Goal: Transaction & Acquisition: Purchase product/service

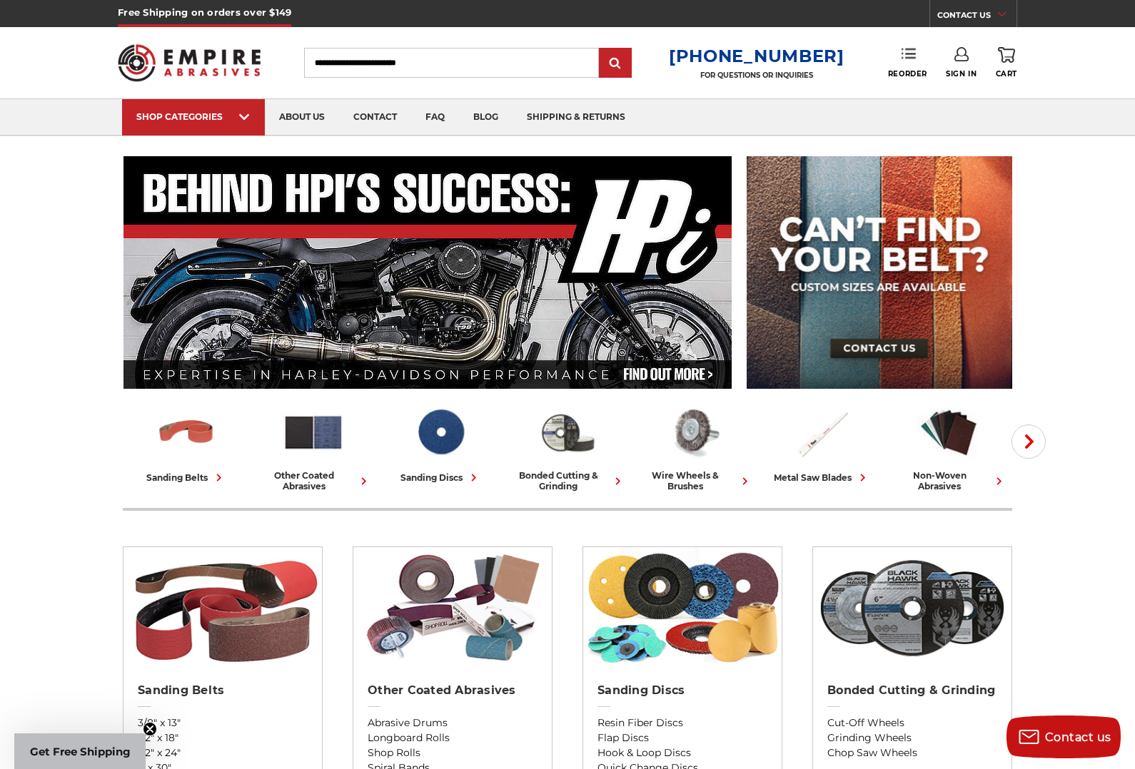
type input "**********"
click at [911, 62] on link "Reorder" at bounding box center [907, 62] width 39 height 31
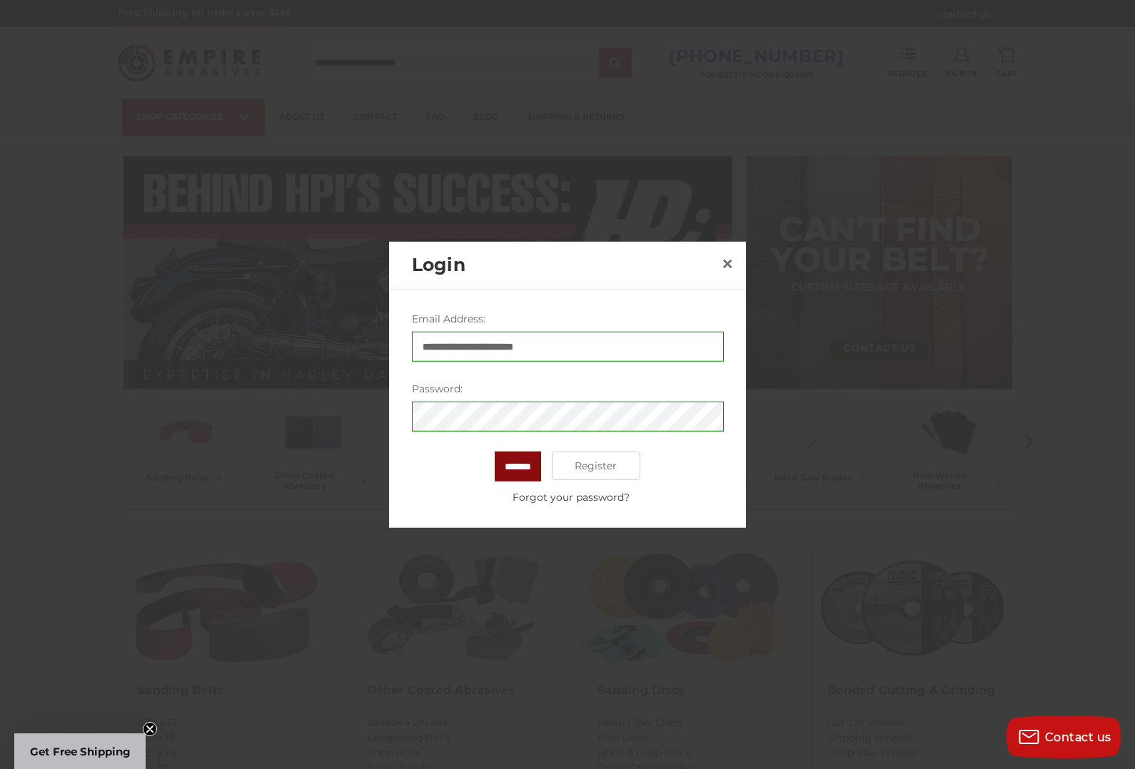
click at [520, 474] on input "*******" at bounding box center [518, 467] width 46 height 30
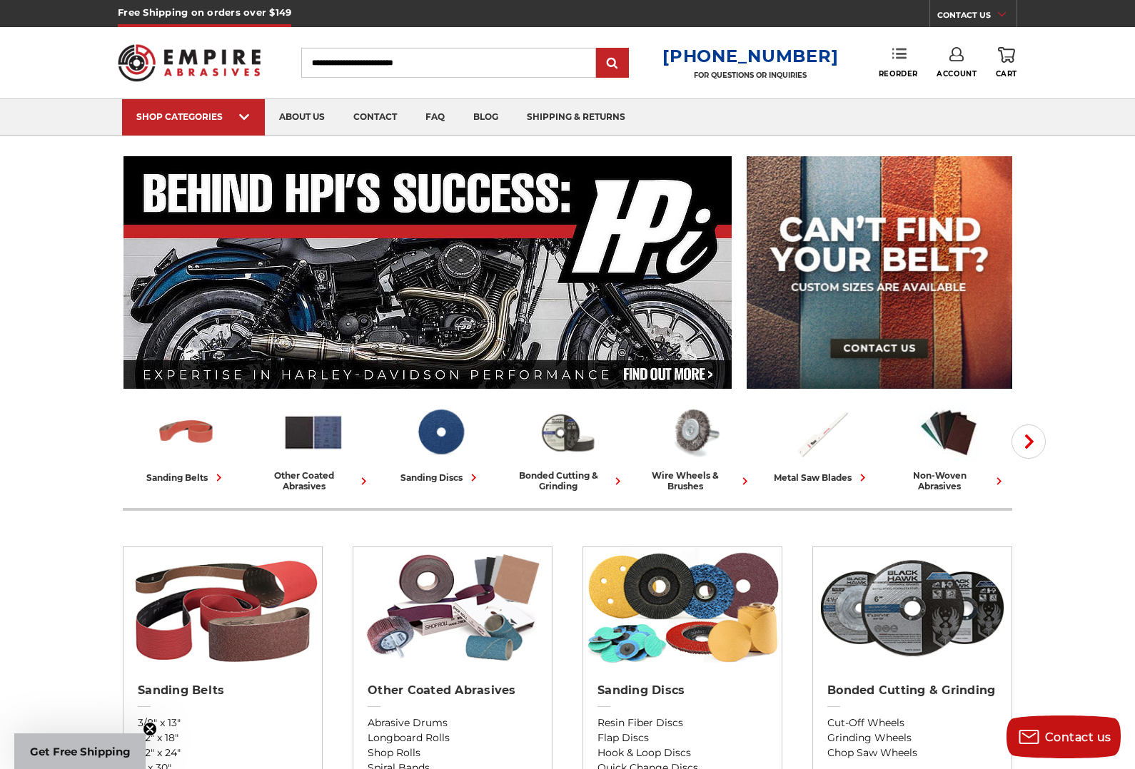
click at [898, 54] on use at bounding box center [899, 54] width 14 height 10
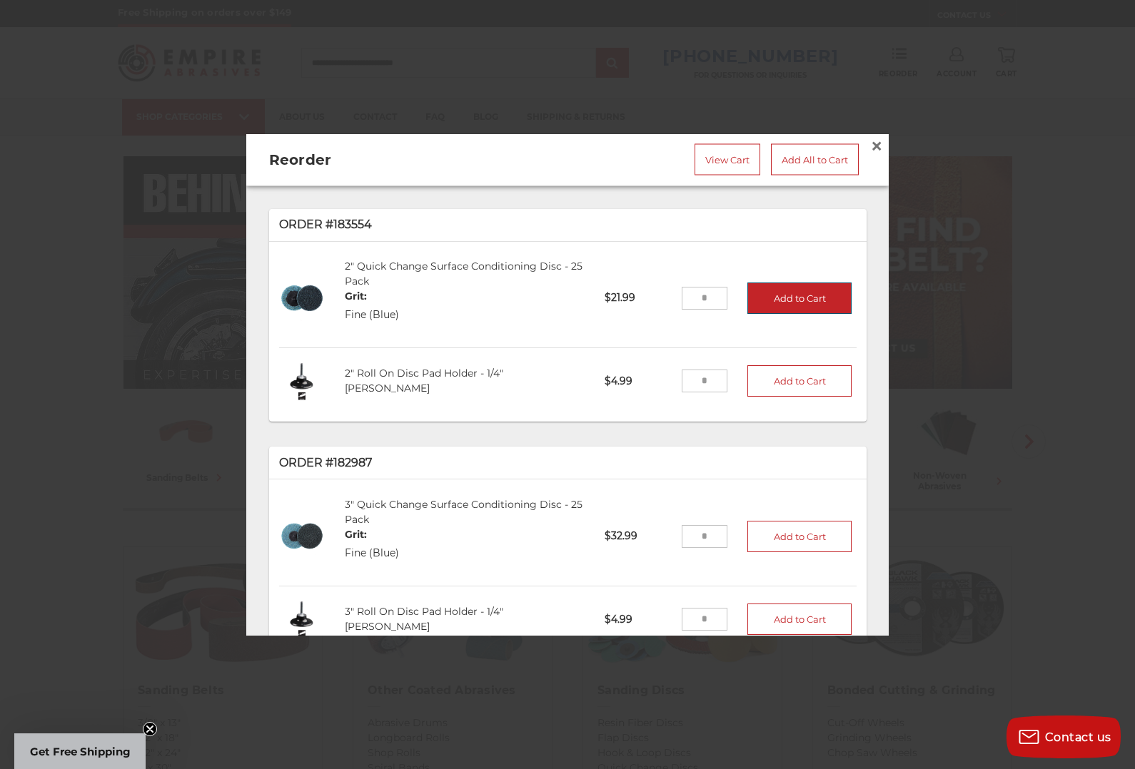
click at [808, 299] on button "Add to Cart" at bounding box center [799, 297] width 104 height 31
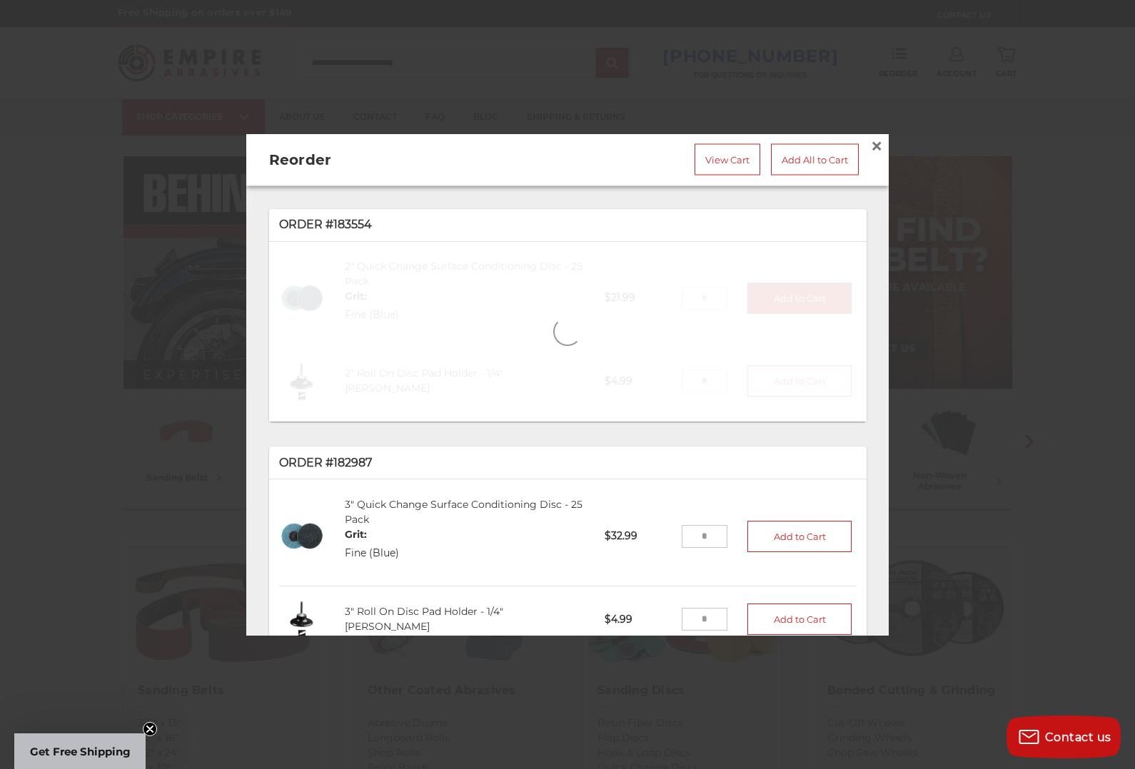
type input "*"
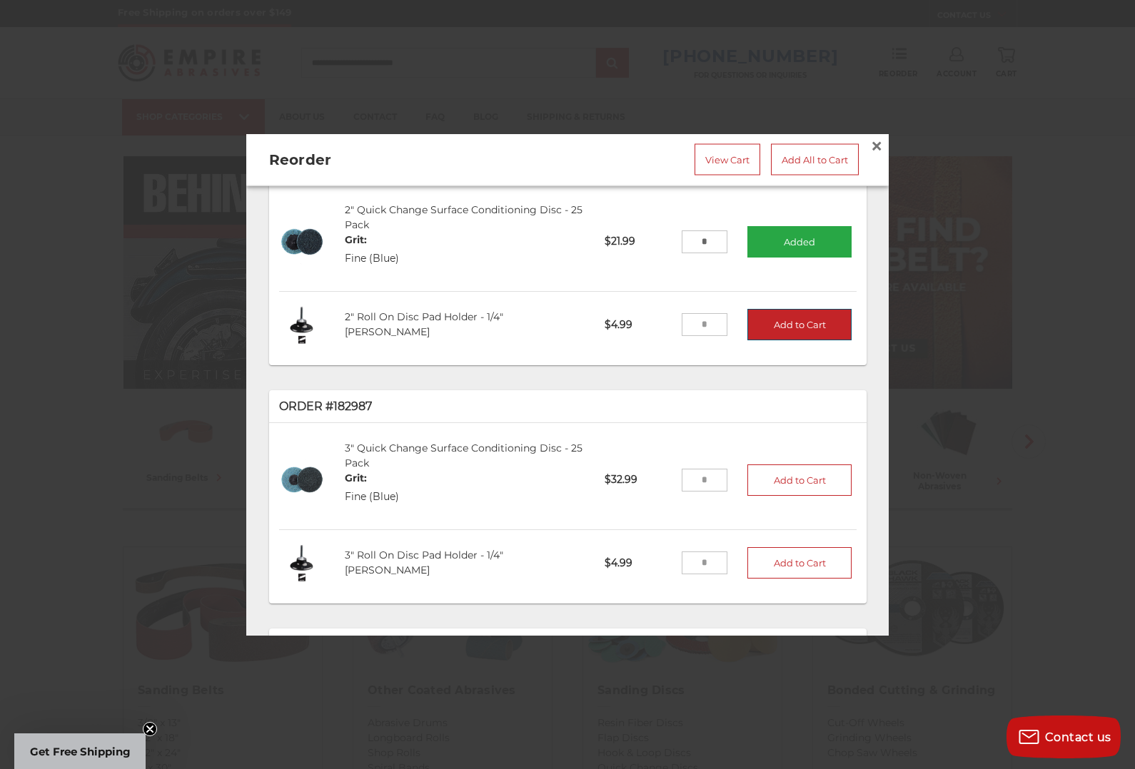
scroll to position [37, 0]
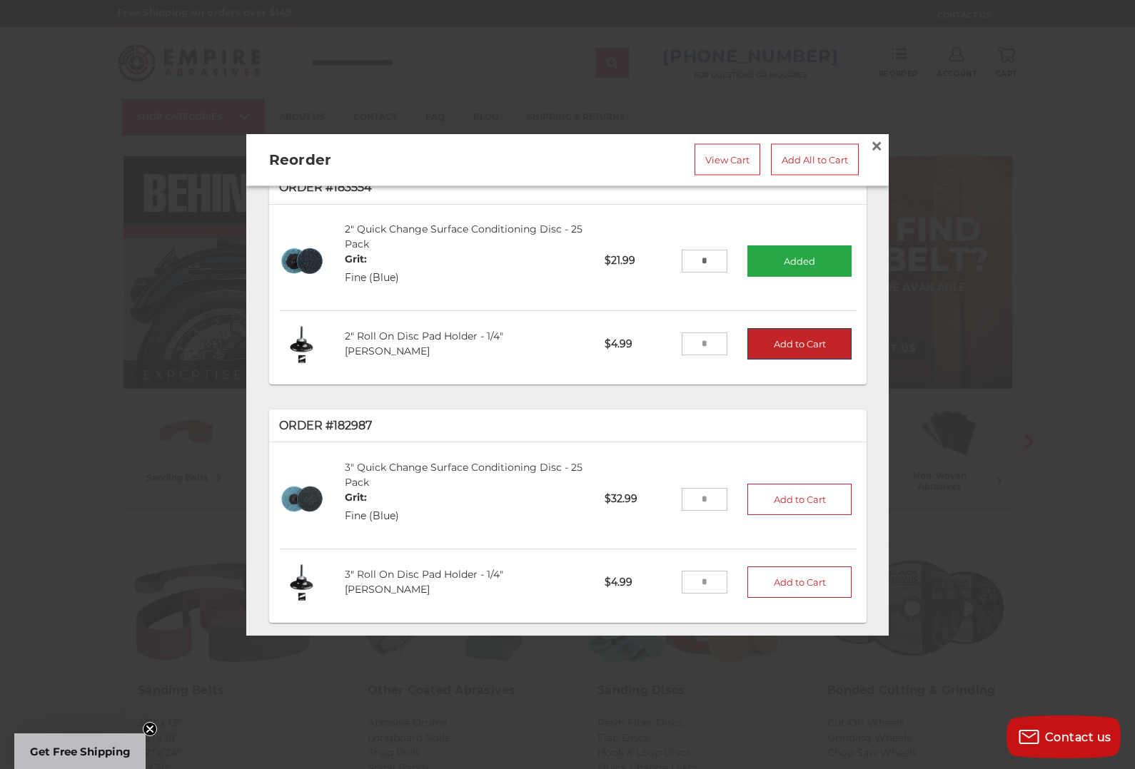
click at [791, 340] on button "Add to Cart" at bounding box center [799, 343] width 104 height 31
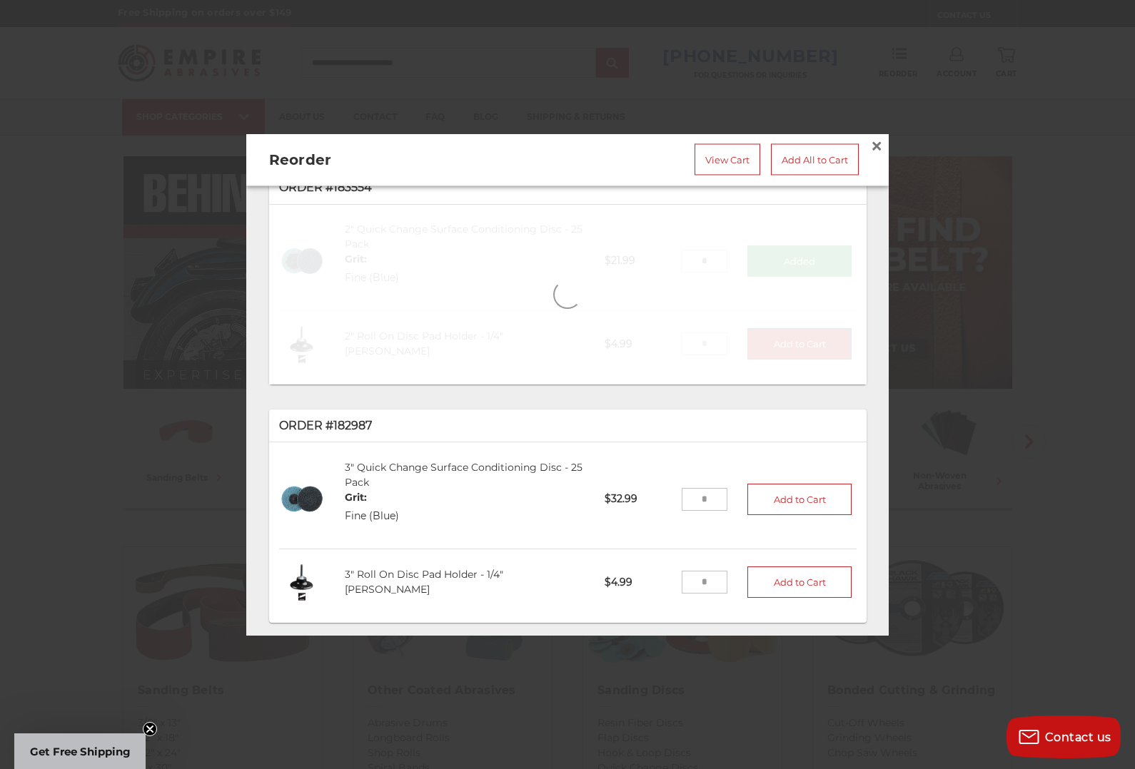
type input "*"
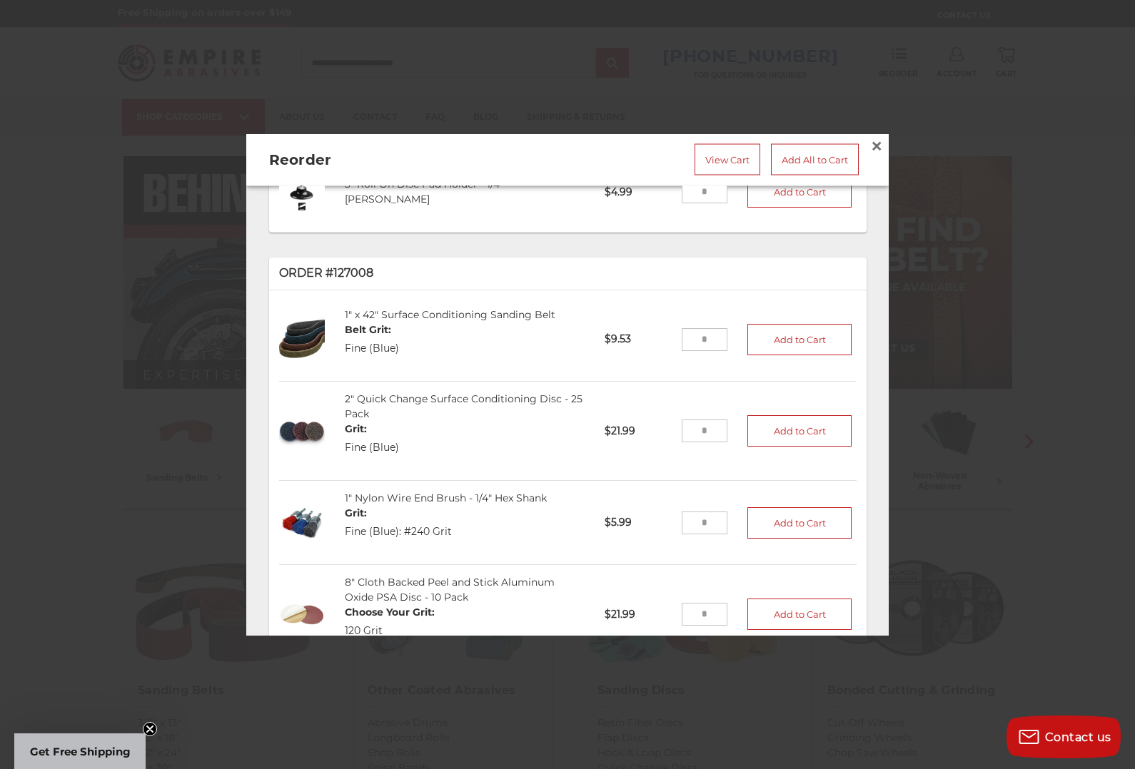
scroll to position [346, 0]
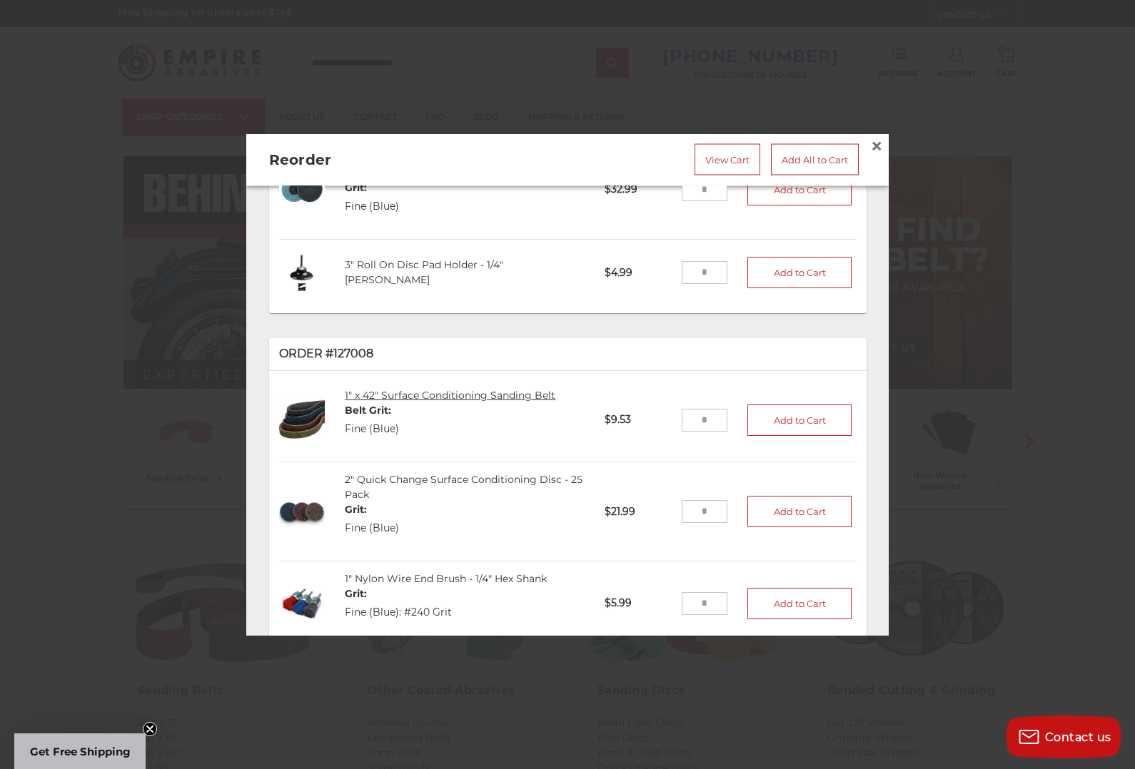
click at [475, 396] on link "1" x 42" Surface Conditioning Sanding Belt" at bounding box center [450, 396] width 211 height 13
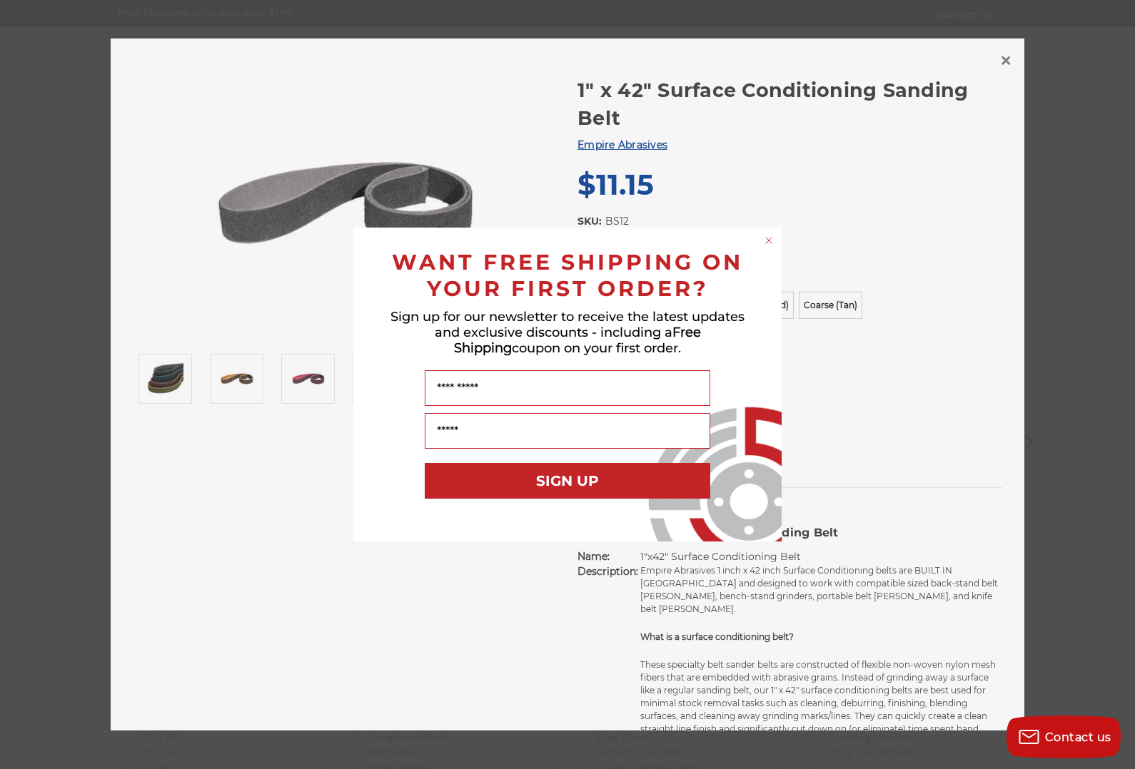
click at [768, 236] on circle "Close dialog" at bounding box center [769, 241] width 14 height 14
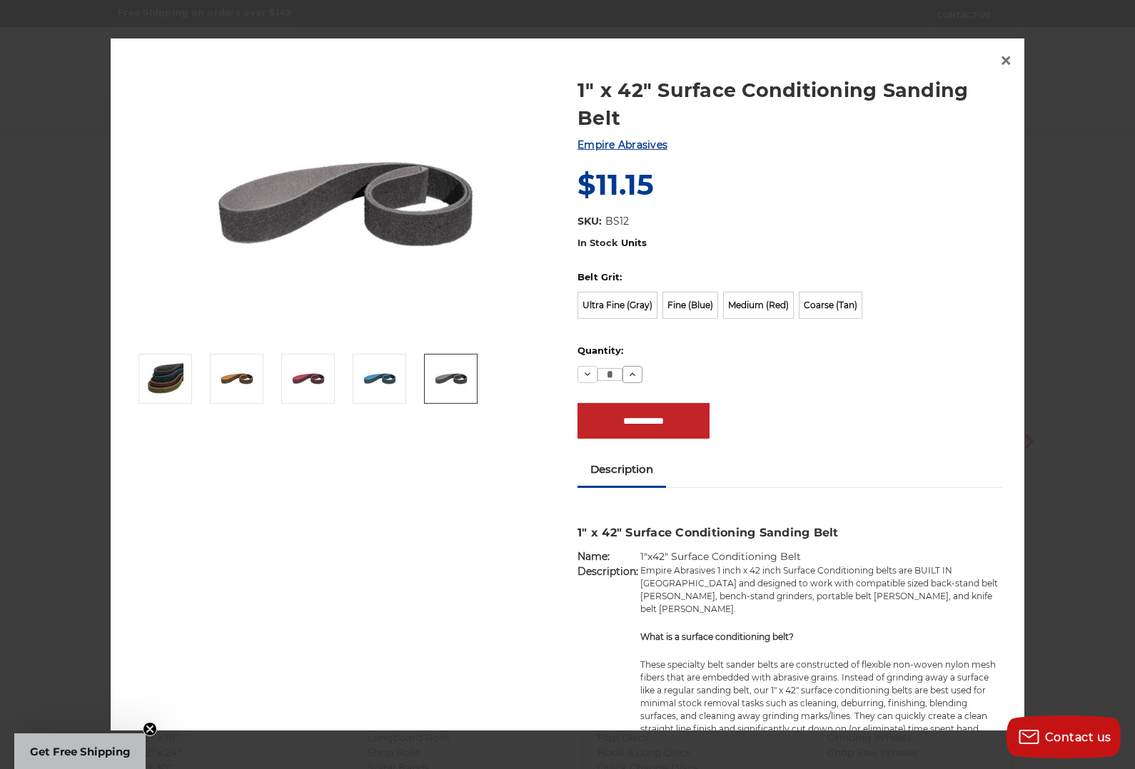
click at [638, 377] on button "Increase Quantity:" at bounding box center [632, 374] width 20 height 17
click at [624, 306] on label "Ultra Fine (Gray)" at bounding box center [617, 305] width 80 height 27
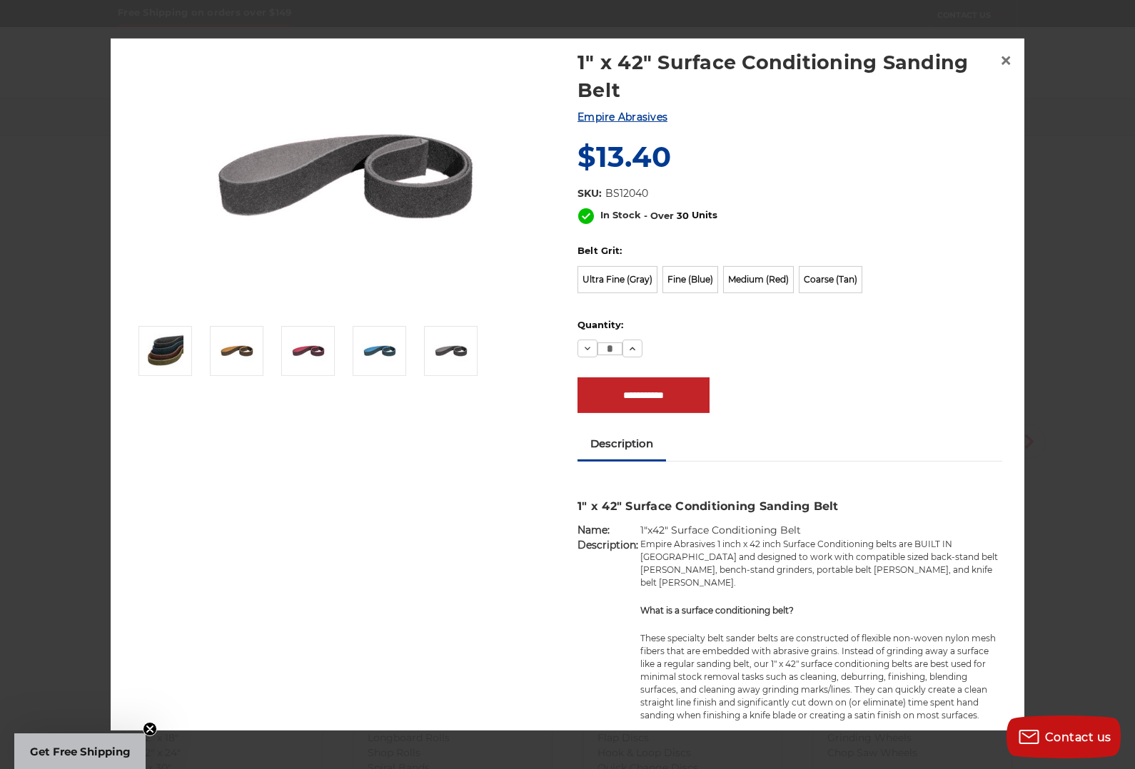
scroll to position [36, 0]
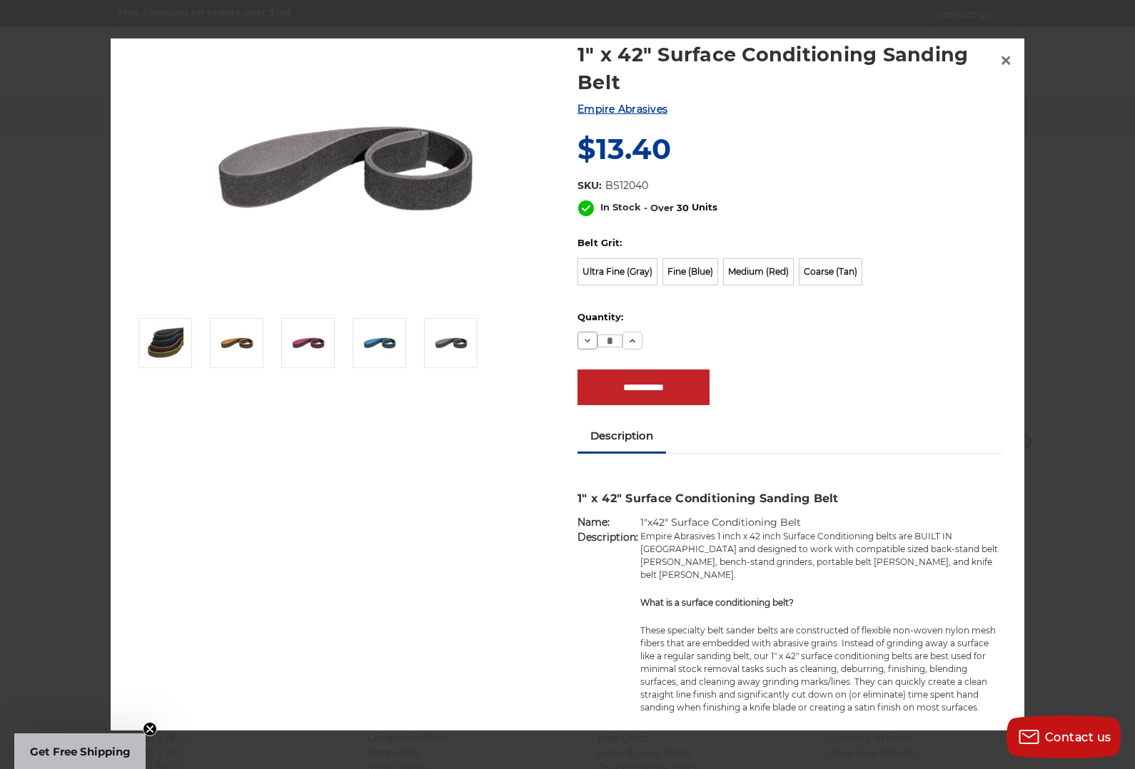
click at [588, 335] on icon at bounding box center [587, 340] width 11 height 11
type input "*"
click at [634, 390] on input "**********" at bounding box center [643, 388] width 132 height 36
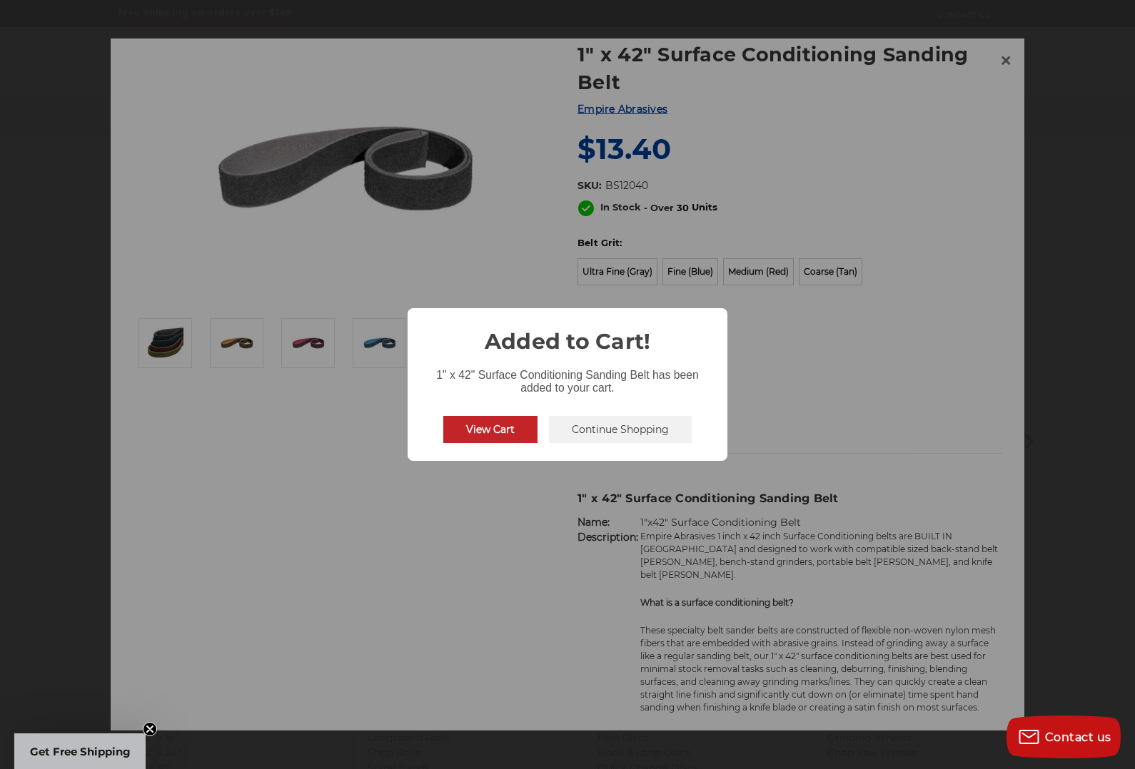
click at [622, 442] on button "Continue Shopping" at bounding box center [620, 429] width 143 height 27
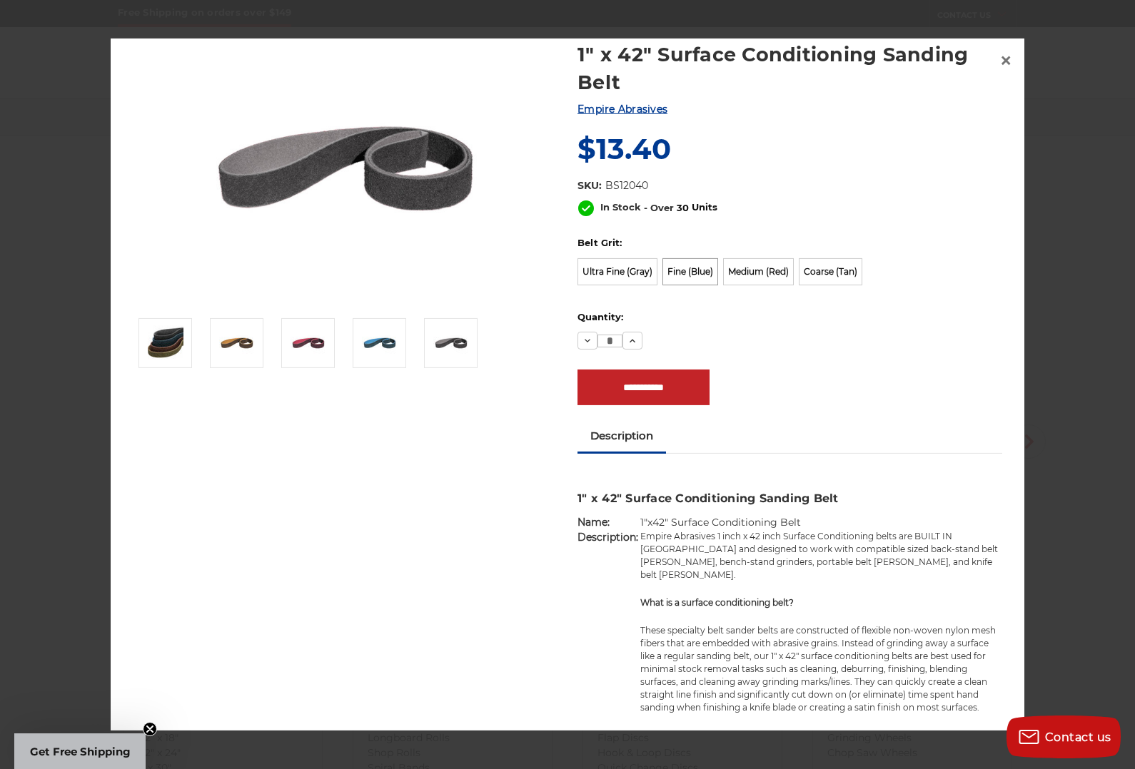
click at [686, 274] on label "Fine (Blue)" at bounding box center [690, 271] width 56 height 27
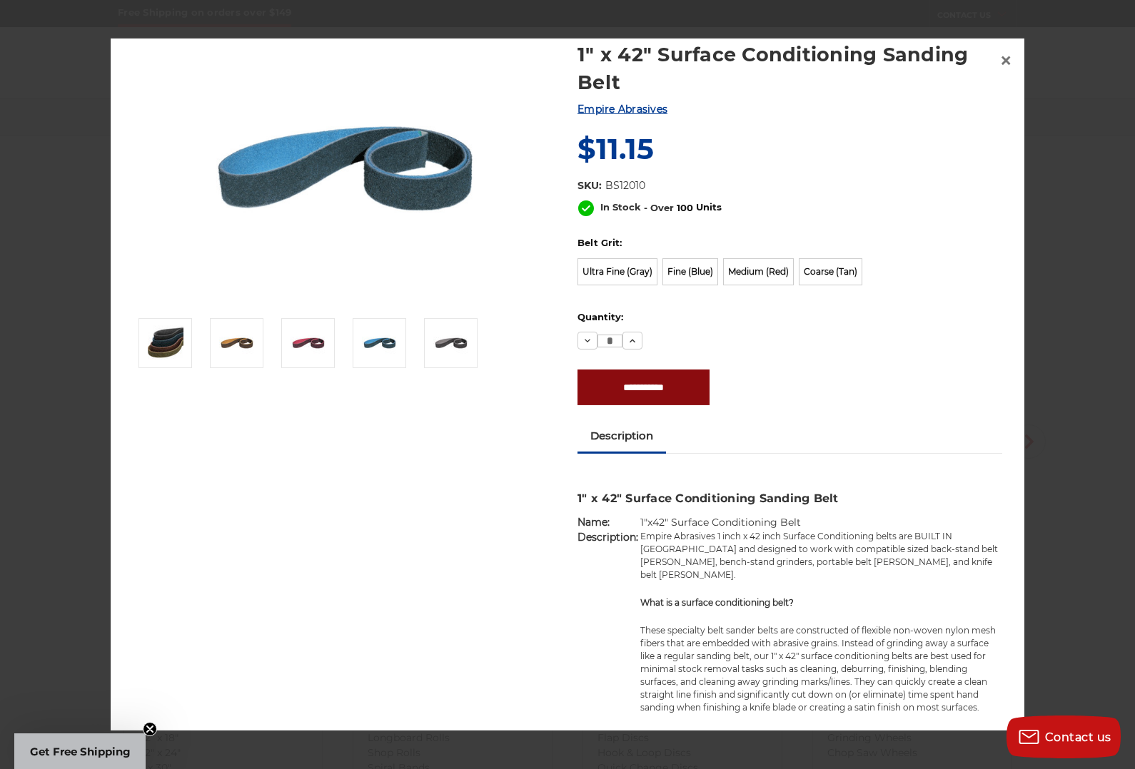
click at [645, 383] on input "**********" at bounding box center [643, 388] width 132 height 36
type input "**********"
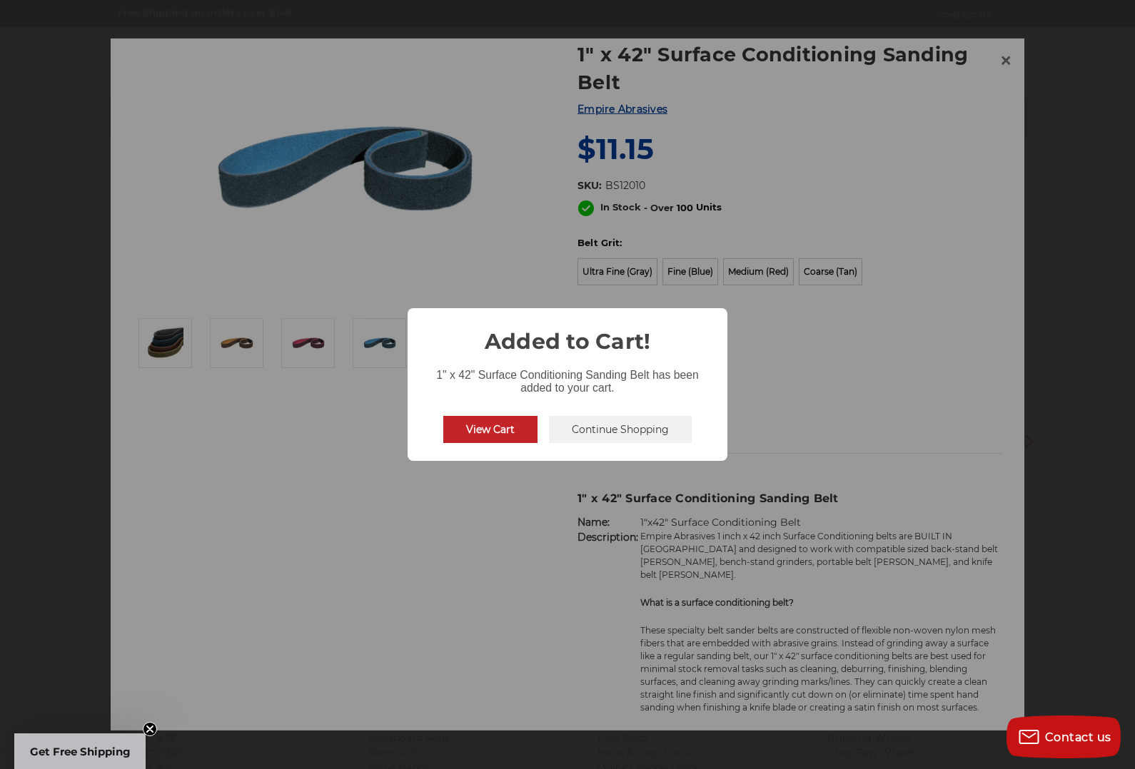
click at [499, 432] on button "View Cart" at bounding box center [490, 429] width 94 height 27
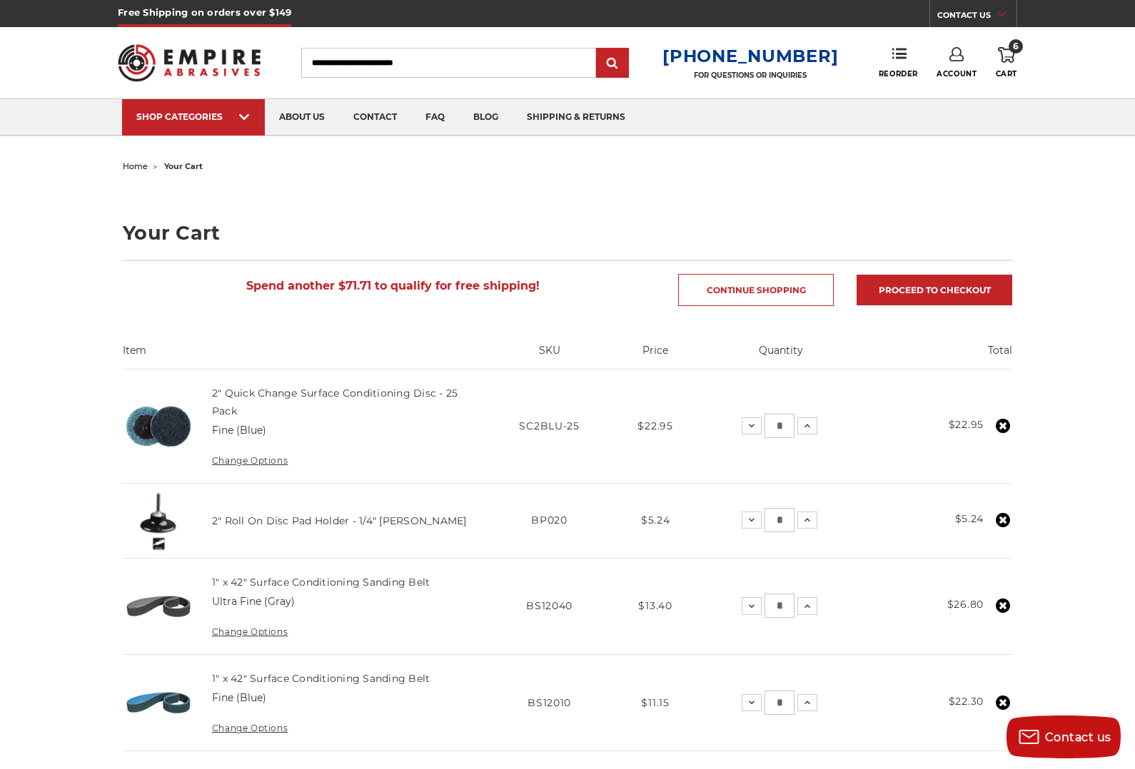
click at [387, 62] on input "Search" at bounding box center [448, 63] width 295 height 30
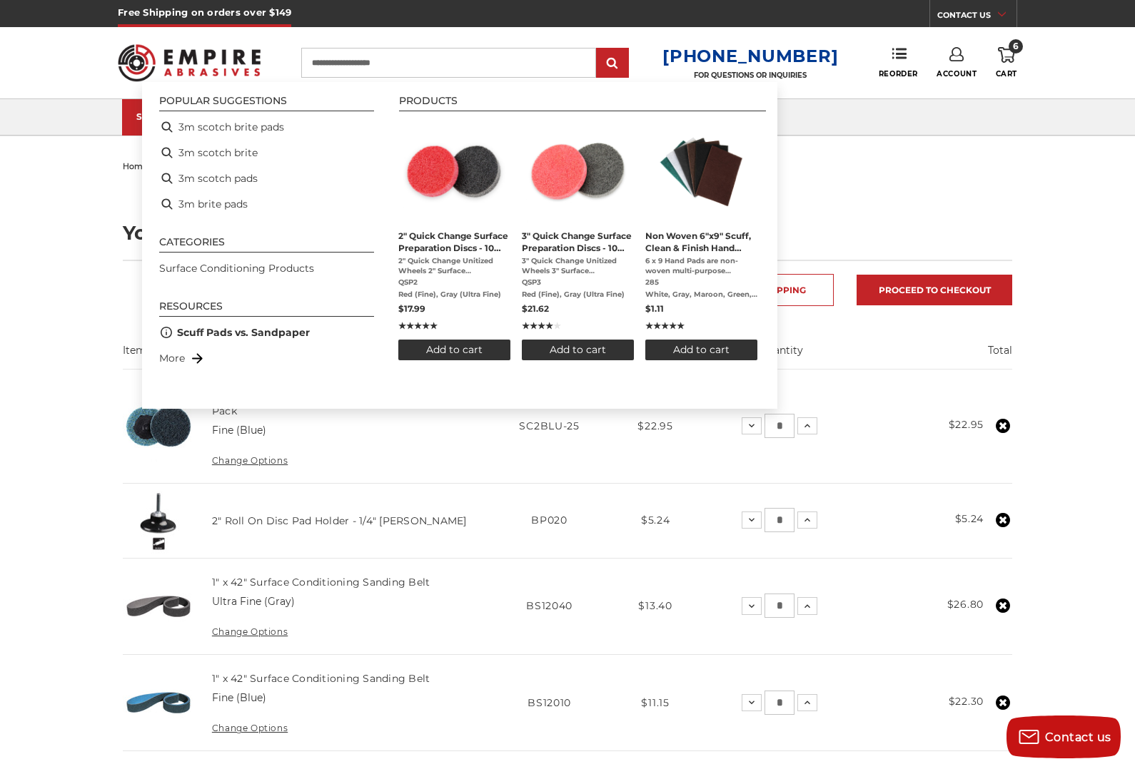
type input "**********"
click at [52, 241] on div "home your cart Your Cart Spend another $71.71 to qualify for free shipping! Con…" at bounding box center [567, 752] width 1135 height 1193
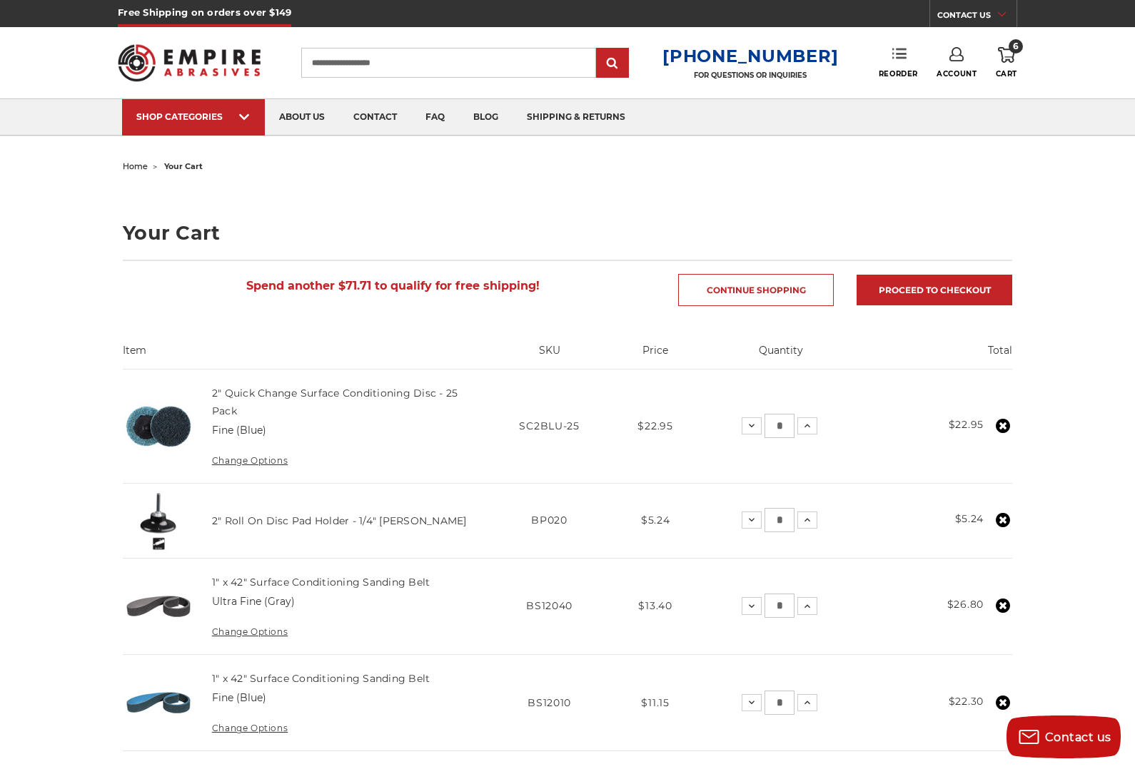
click at [907, 54] on link "Reorder" at bounding box center [897, 62] width 39 height 31
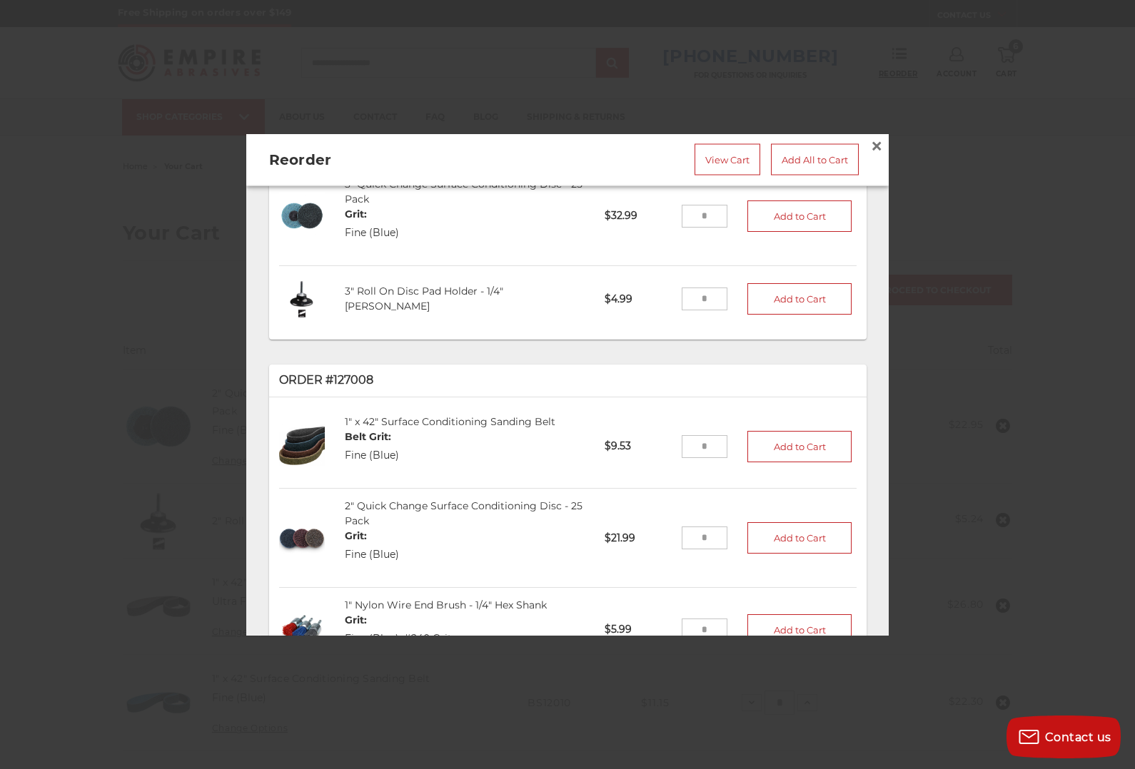
scroll to position [550, 0]
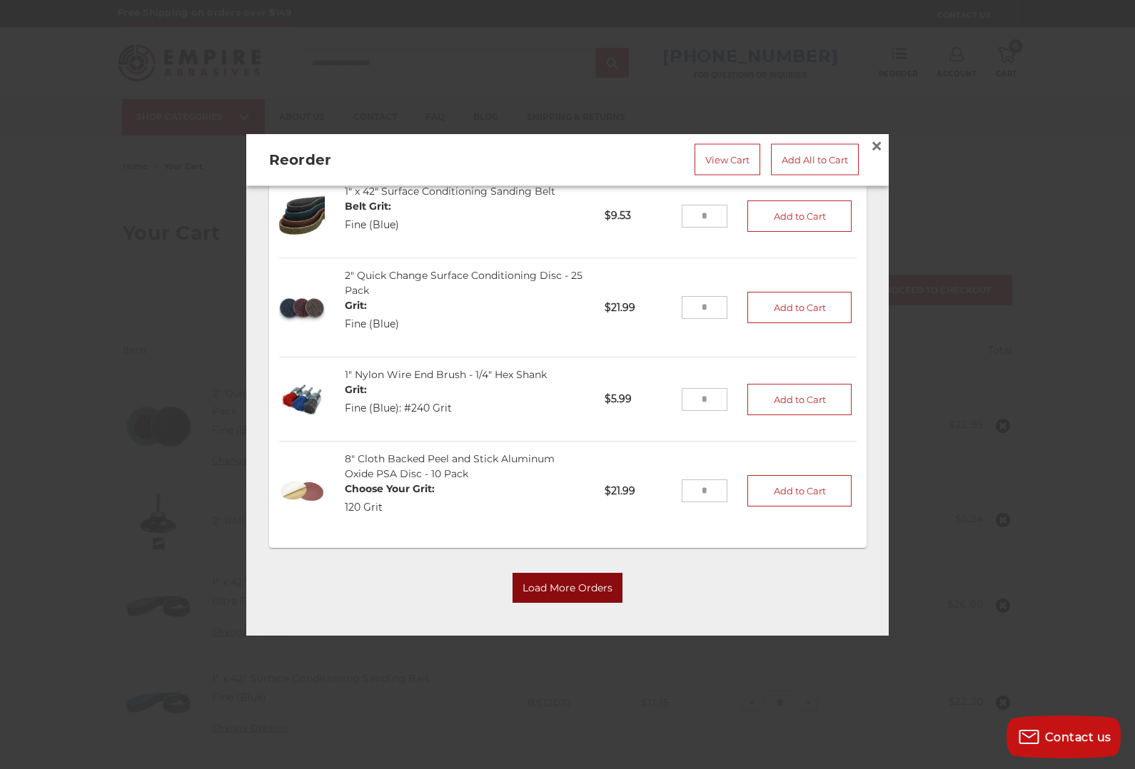
click at [574, 589] on button "Load More Orders" at bounding box center [567, 588] width 110 height 30
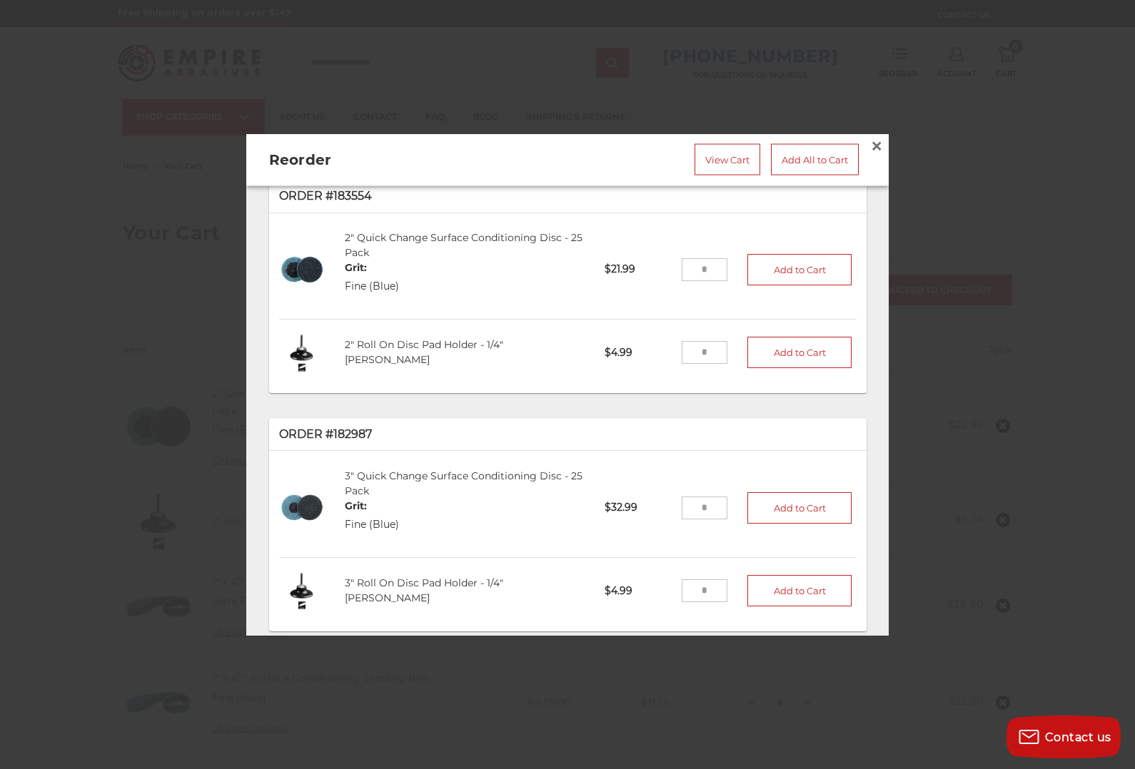
scroll to position [0, 0]
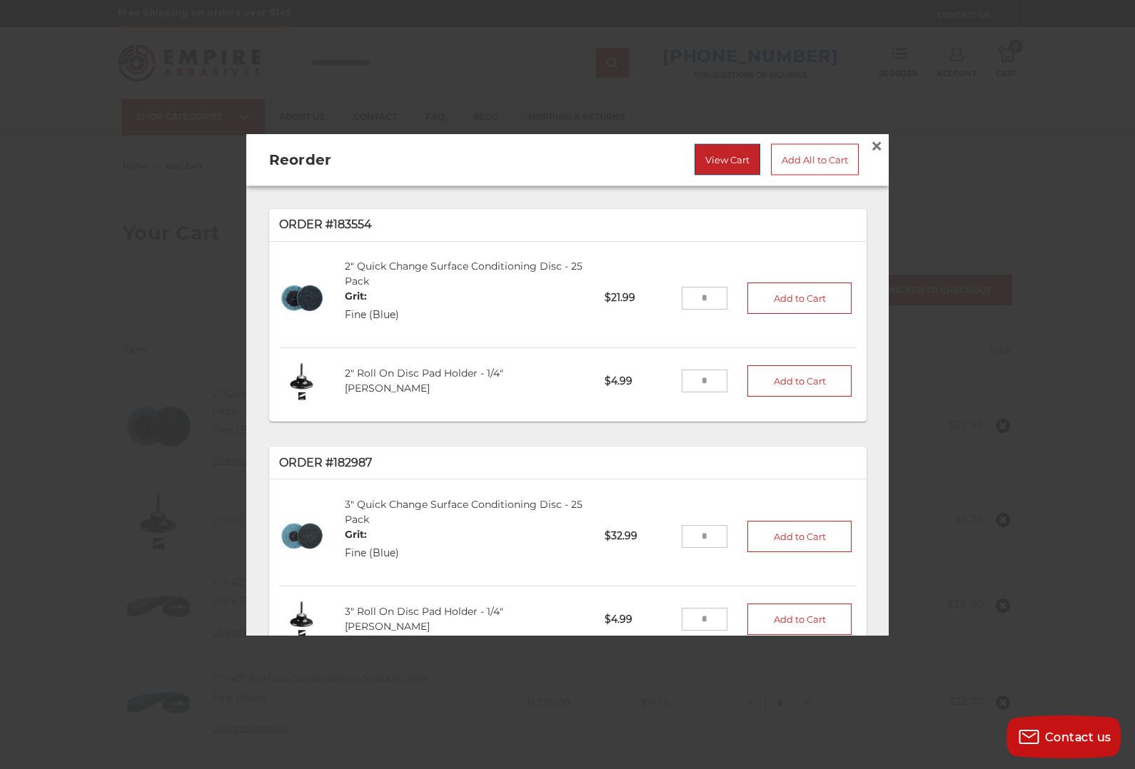
click at [735, 158] on link "View Cart" at bounding box center [727, 159] width 66 height 31
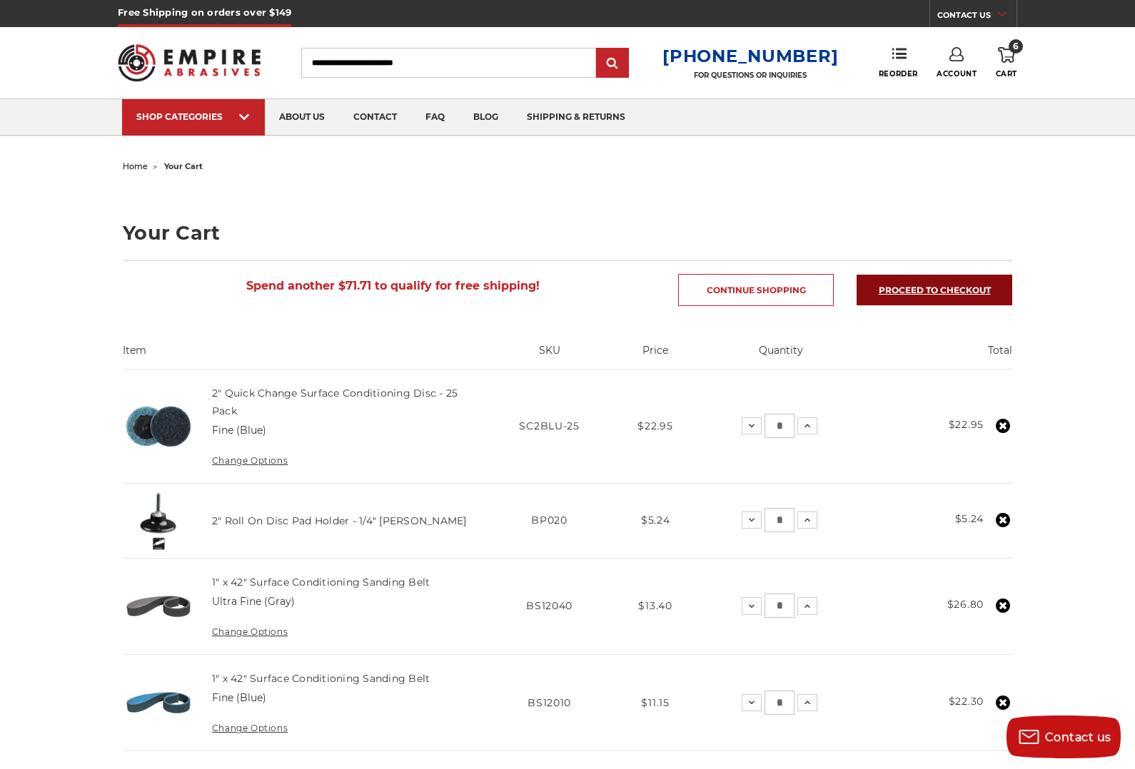
click at [949, 288] on link "Proceed to checkout" at bounding box center [934, 290] width 156 height 31
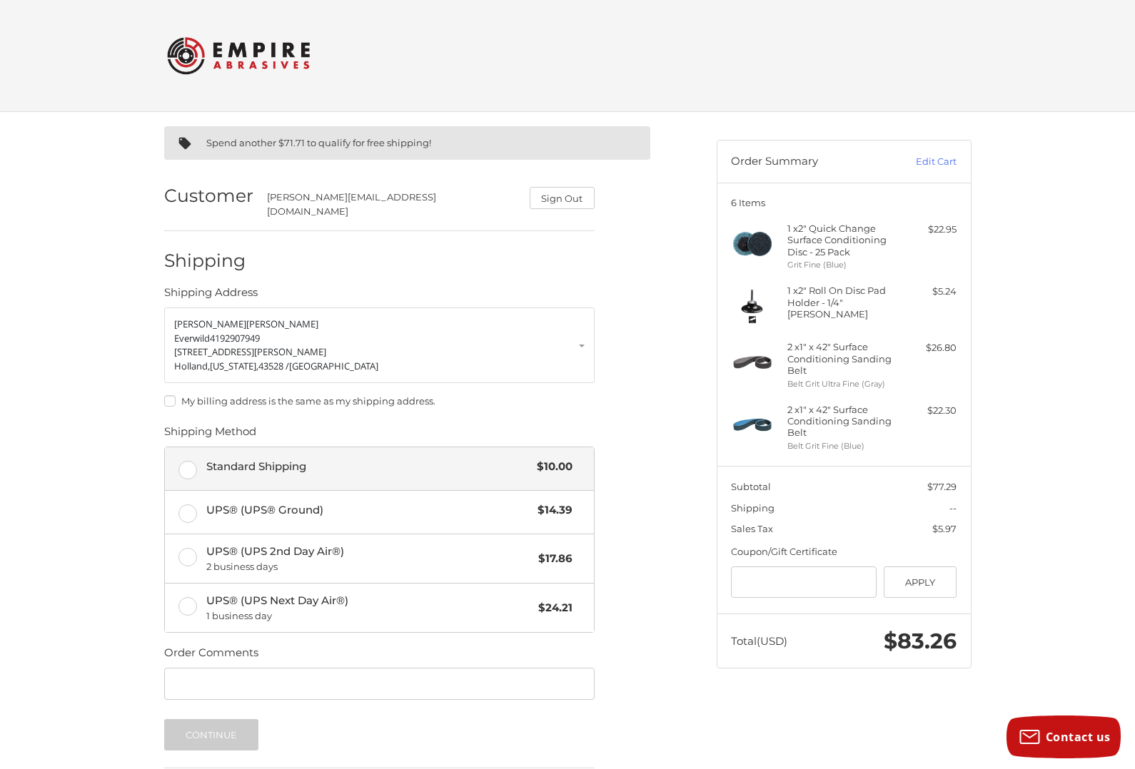
click at [261, 459] on span "Standard Shipping" at bounding box center [368, 467] width 324 height 16
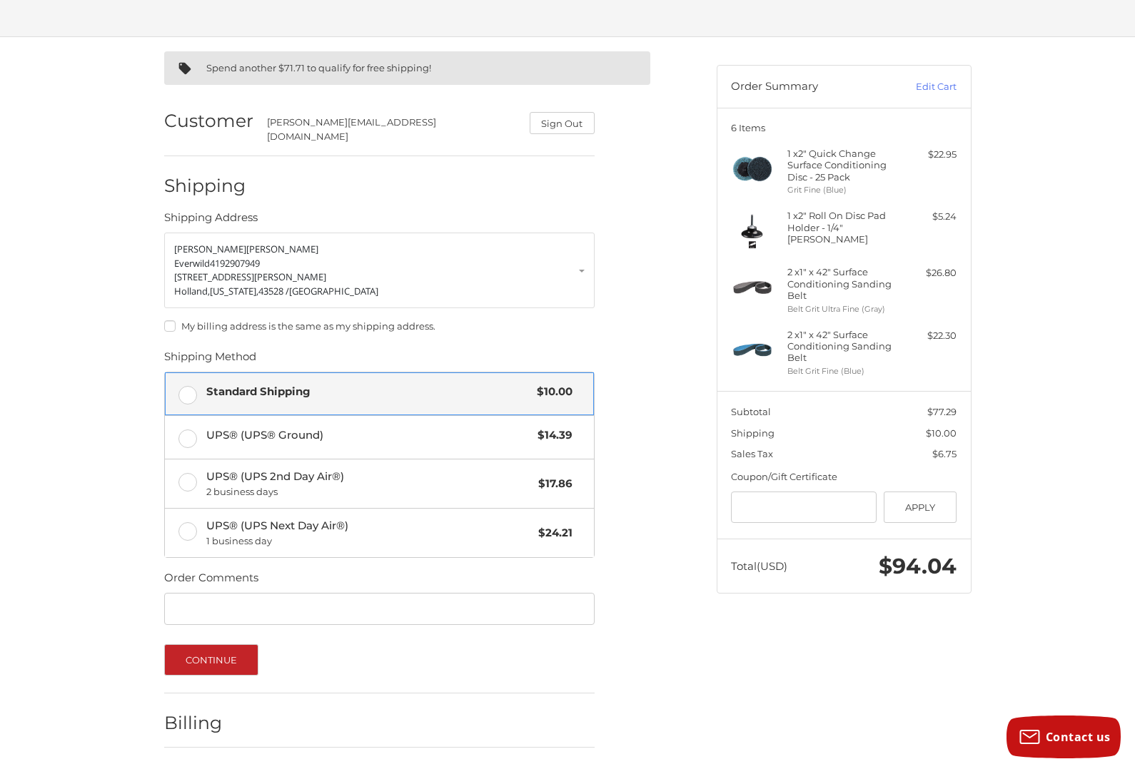
scroll to position [112, 0]
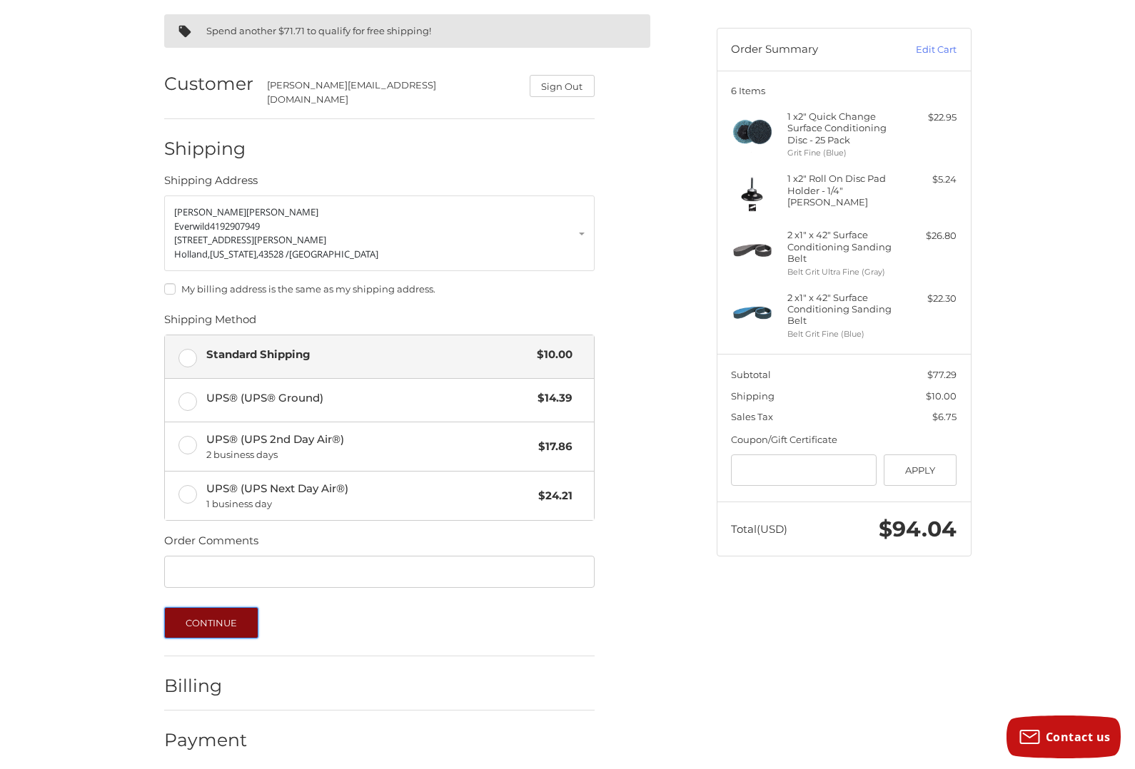
click at [198, 611] on button "Continue" at bounding box center [211, 622] width 95 height 31
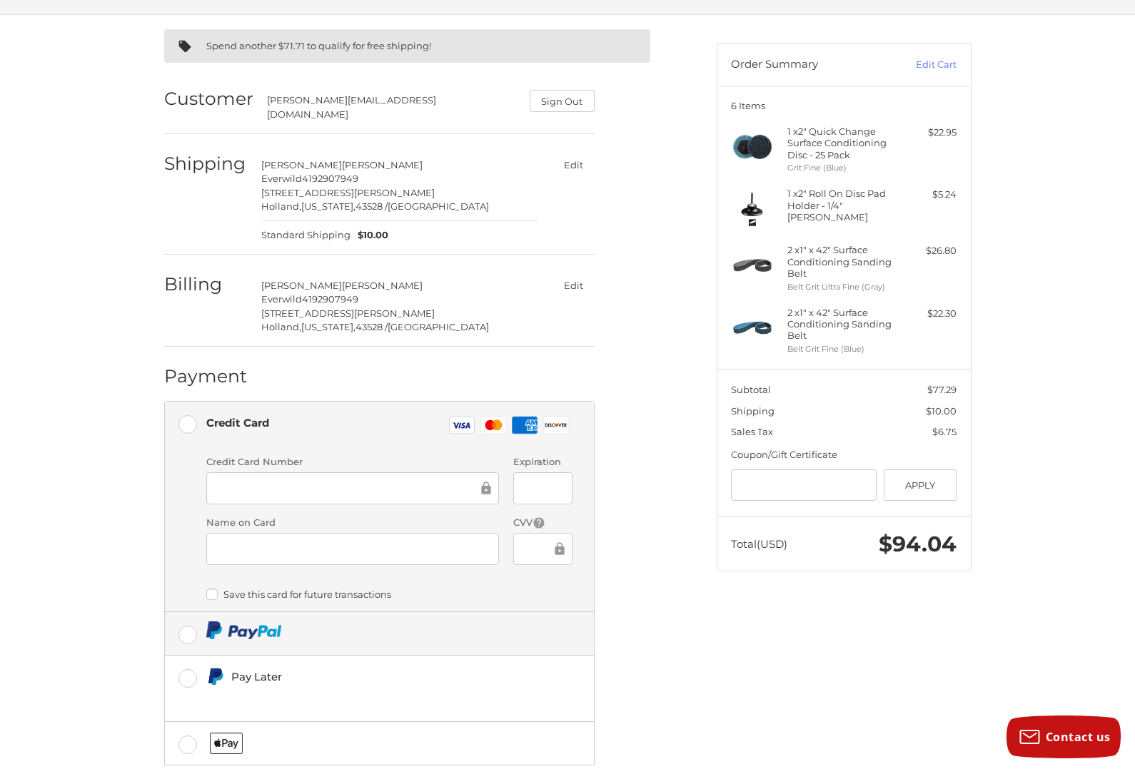
scroll to position [98, 0]
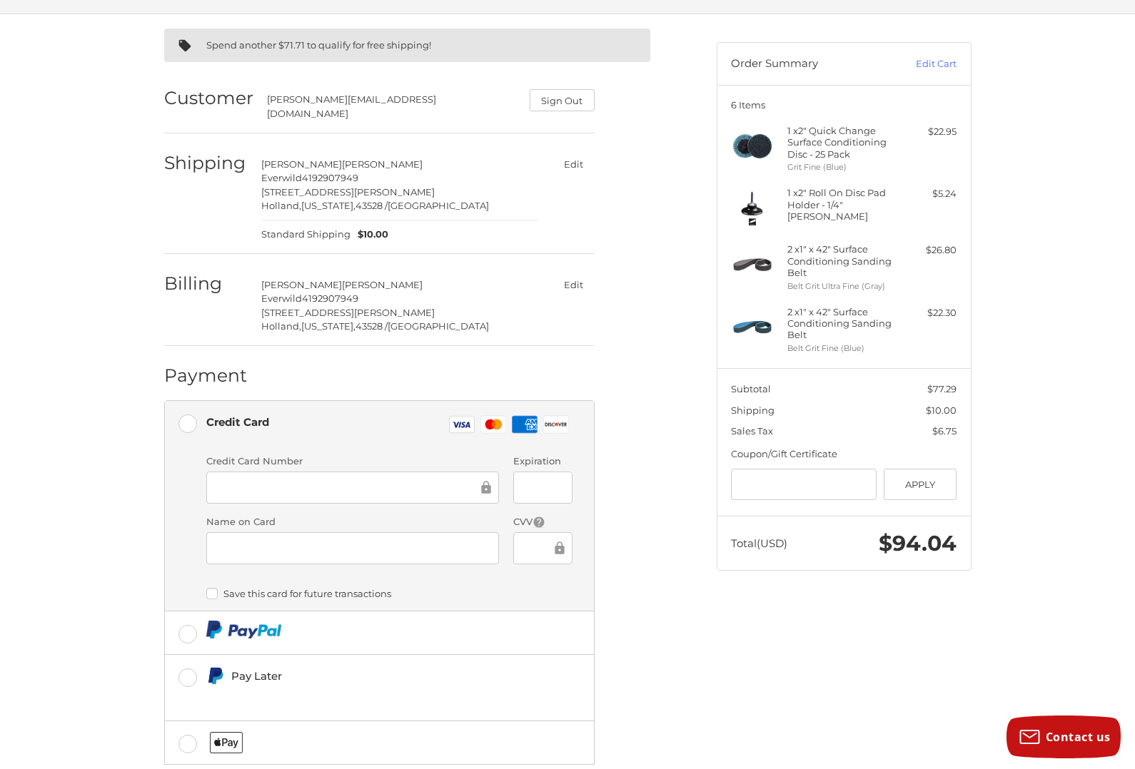
click at [288, 472] on div at bounding box center [352, 488] width 293 height 32
click at [504, 596] on div "Credit card Credit Card Number Expiration Name on Card CVV Payment Storage Opti…" at bounding box center [389, 529] width 366 height 162
click at [718, 633] on div "Spend another $71.71 to qualify for free shipping! Customer [PERSON_NAME][EMAIL…" at bounding box center [567, 433] width 856 height 838
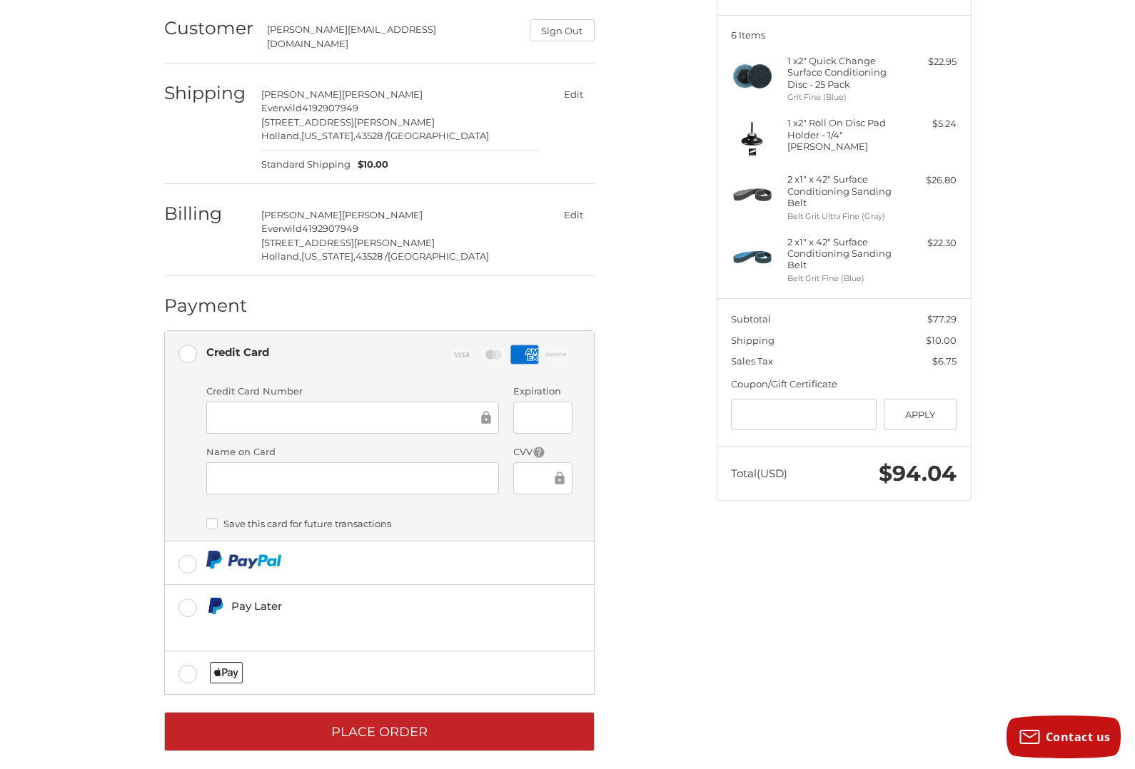
scroll to position [172, 0]
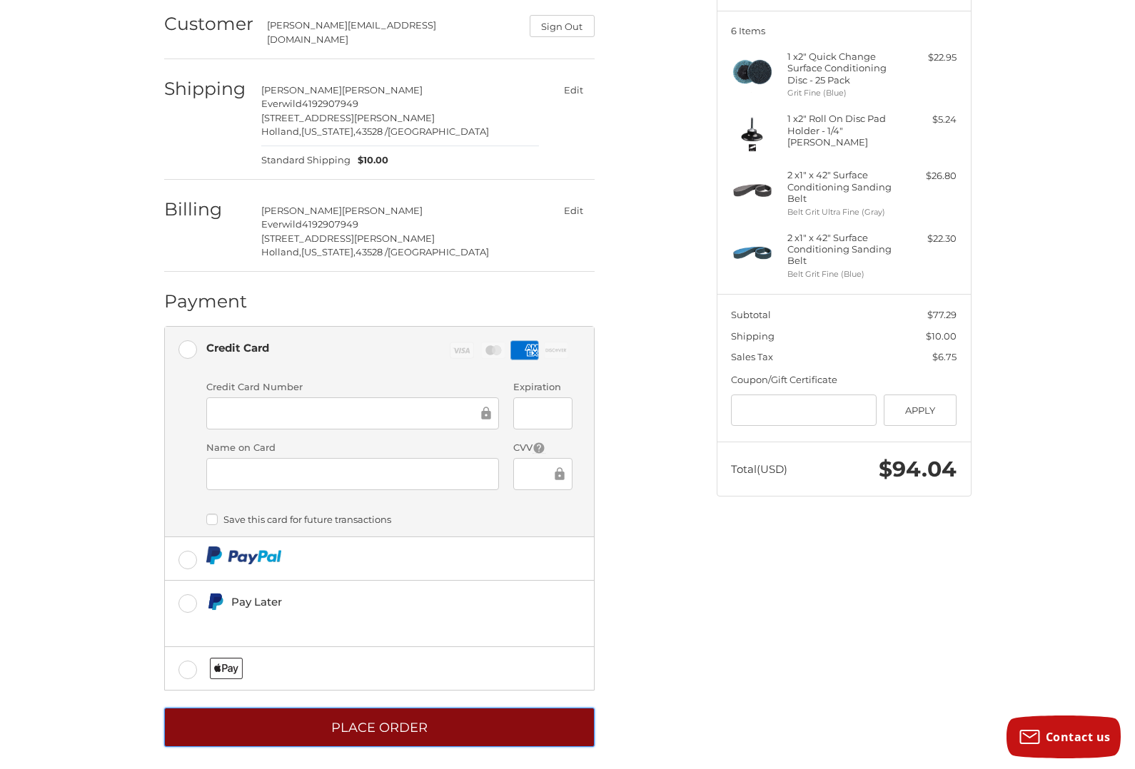
click at [412, 722] on button "Place Order" at bounding box center [379, 727] width 430 height 39
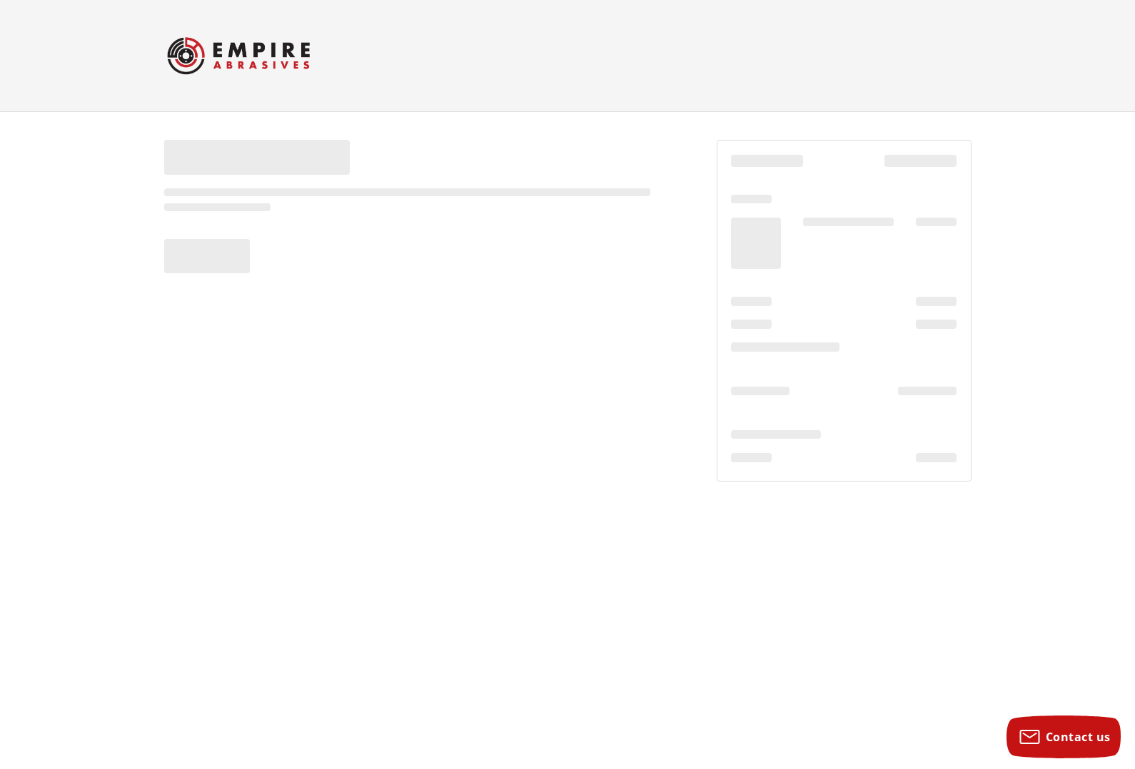
scroll to position [0, 0]
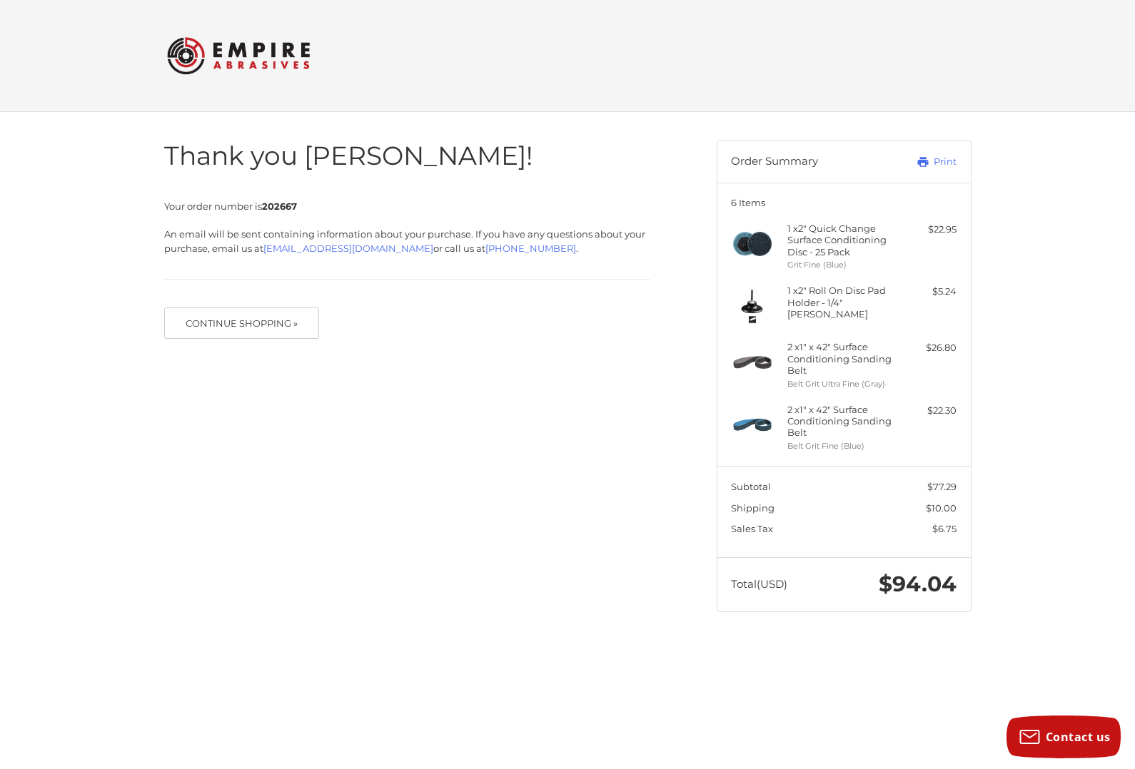
click at [471, 353] on div "Thank you David! Your order number is 202667 An email will be sent containing i…" at bounding box center [567, 375] width 856 height 527
